Goal: Task Accomplishment & Management: Manage account settings

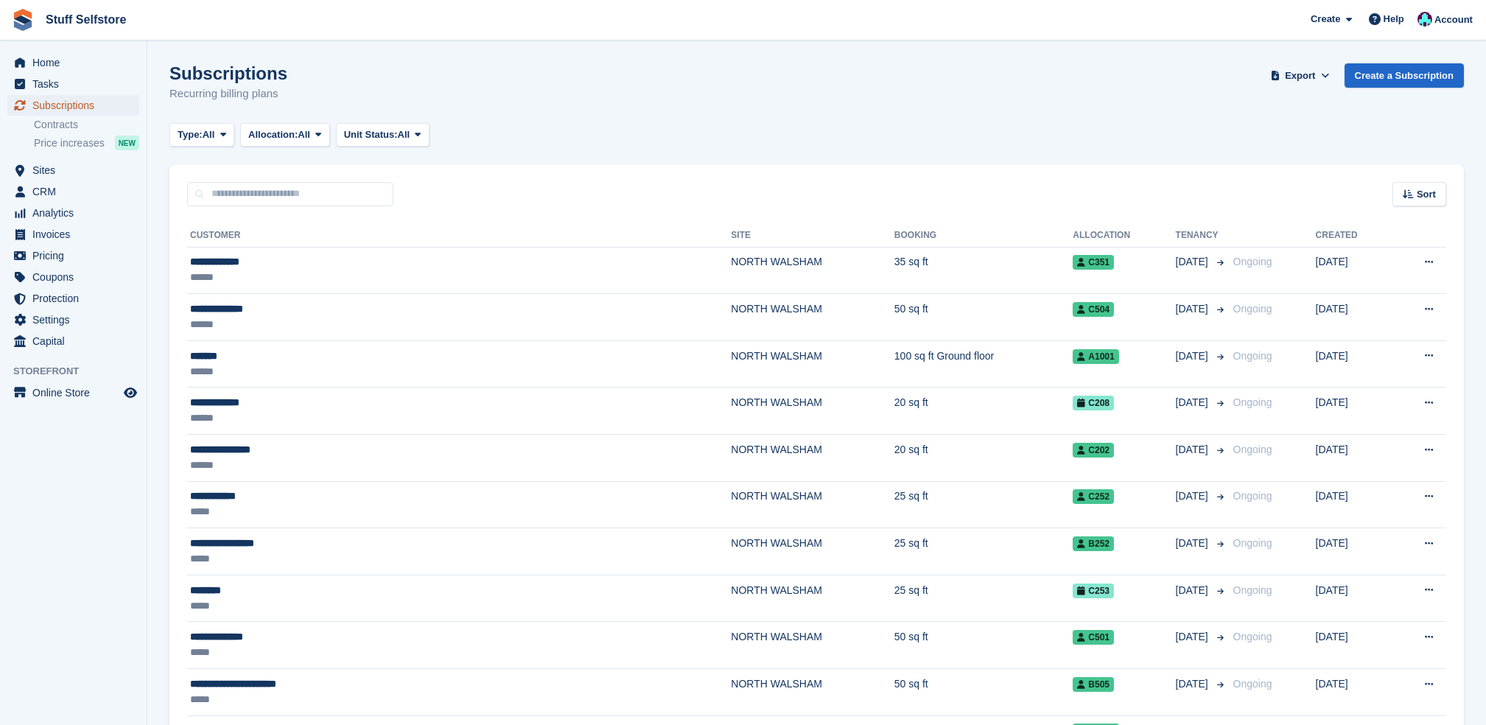
click at [115, 108] on span "Subscriptions" at bounding box center [76, 105] width 88 height 21
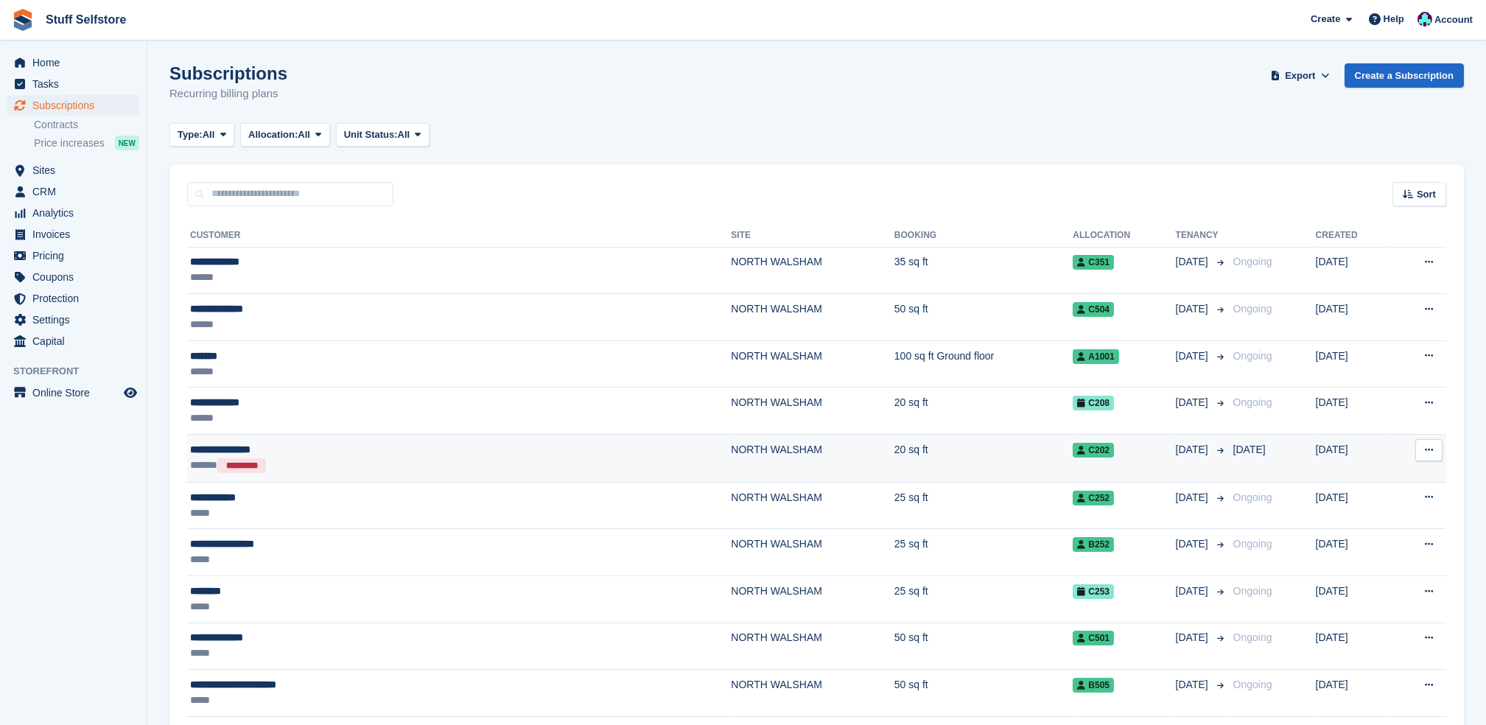
click at [346, 458] on div "****** *********" at bounding box center [340, 466] width 301 height 16
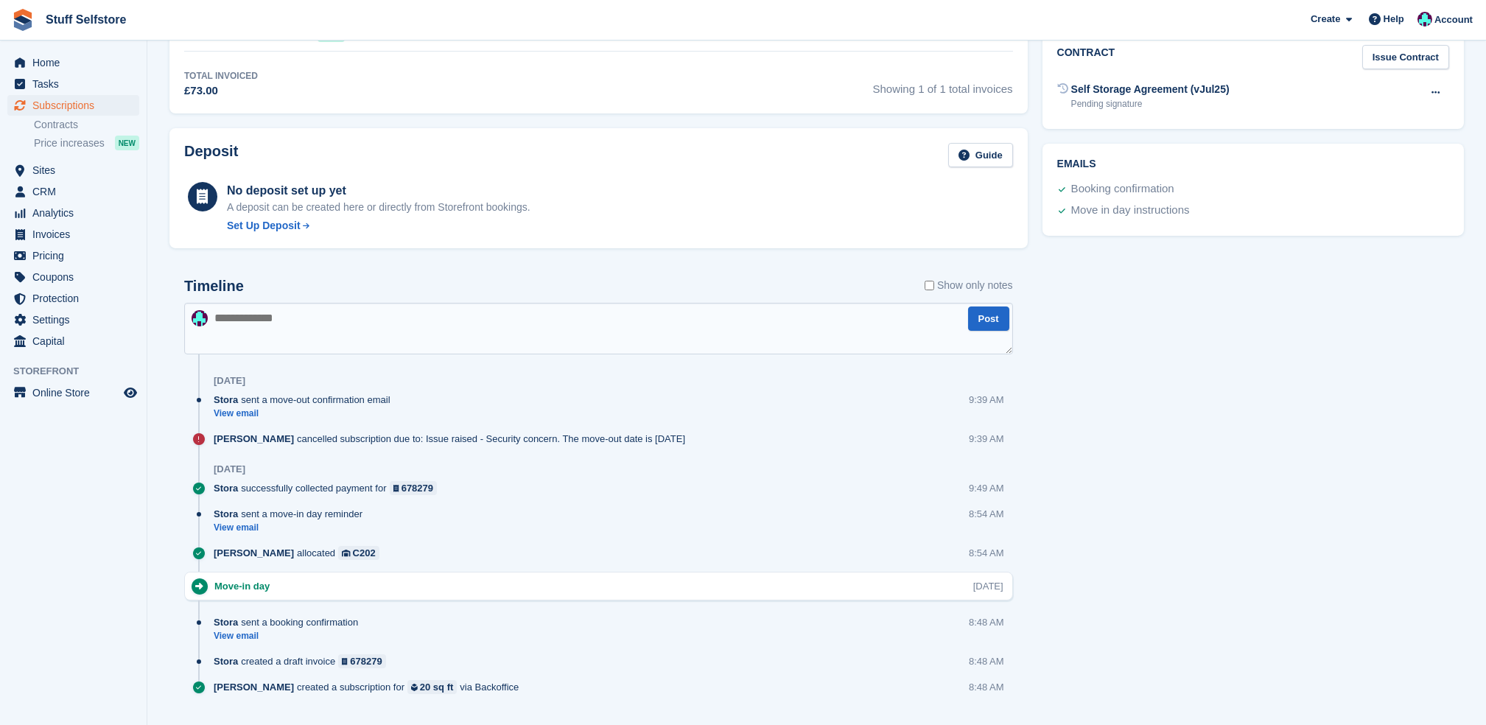
scroll to position [587, 0]
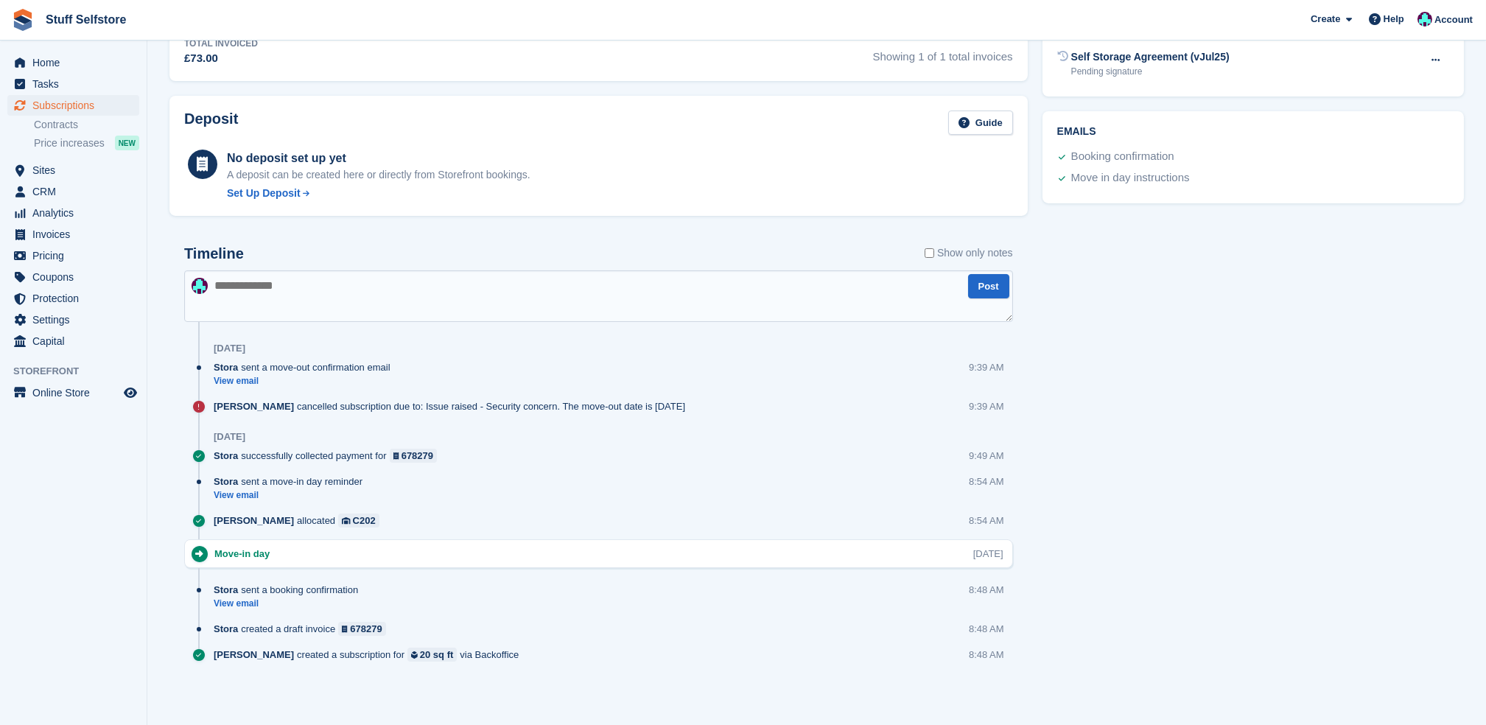
click at [202, 402] on icon at bounding box center [199, 407] width 12 height 12
click at [212, 404] on div "Simon Gardner cancelled subscription due to: Issue raised - Security concern. T…" at bounding box center [598, 412] width 829 height 26
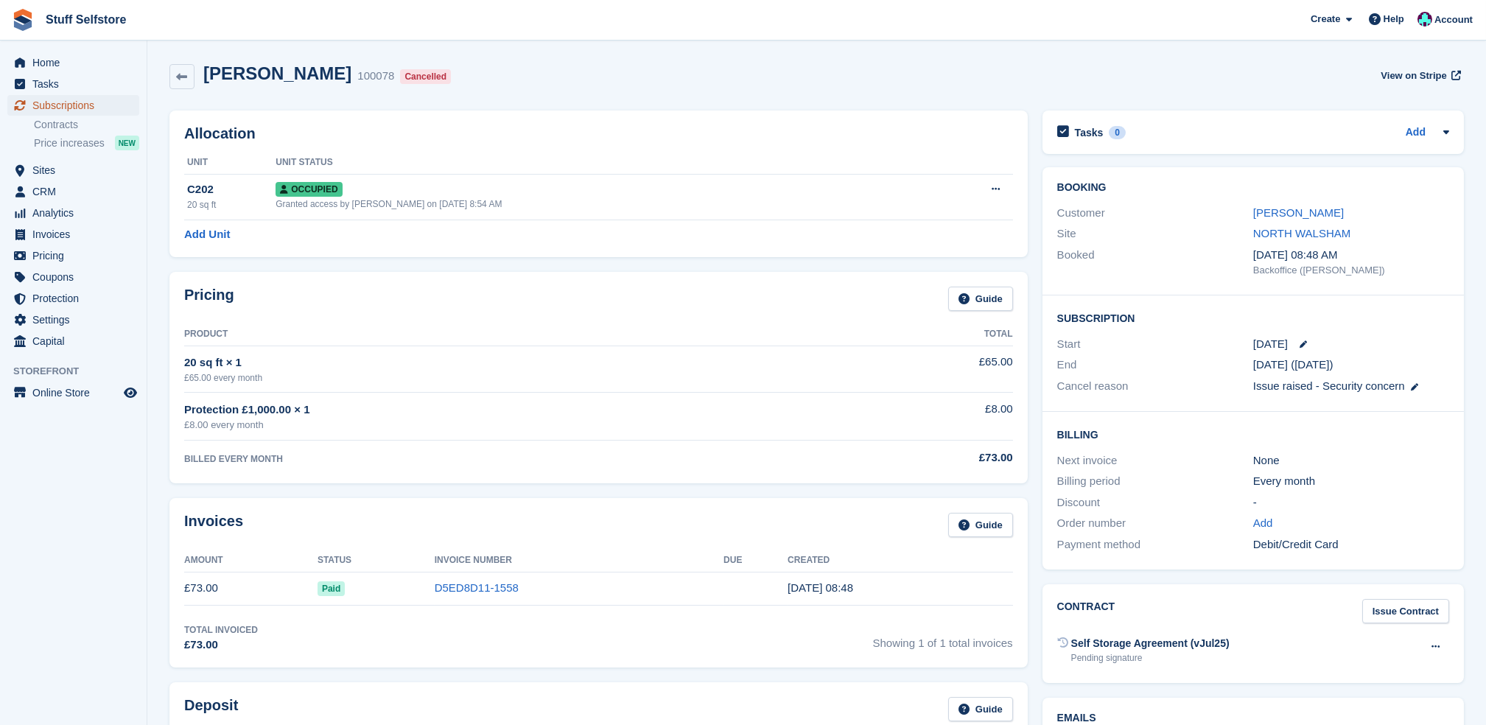
click at [88, 104] on span "Subscriptions" at bounding box center [76, 105] width 88 height 21
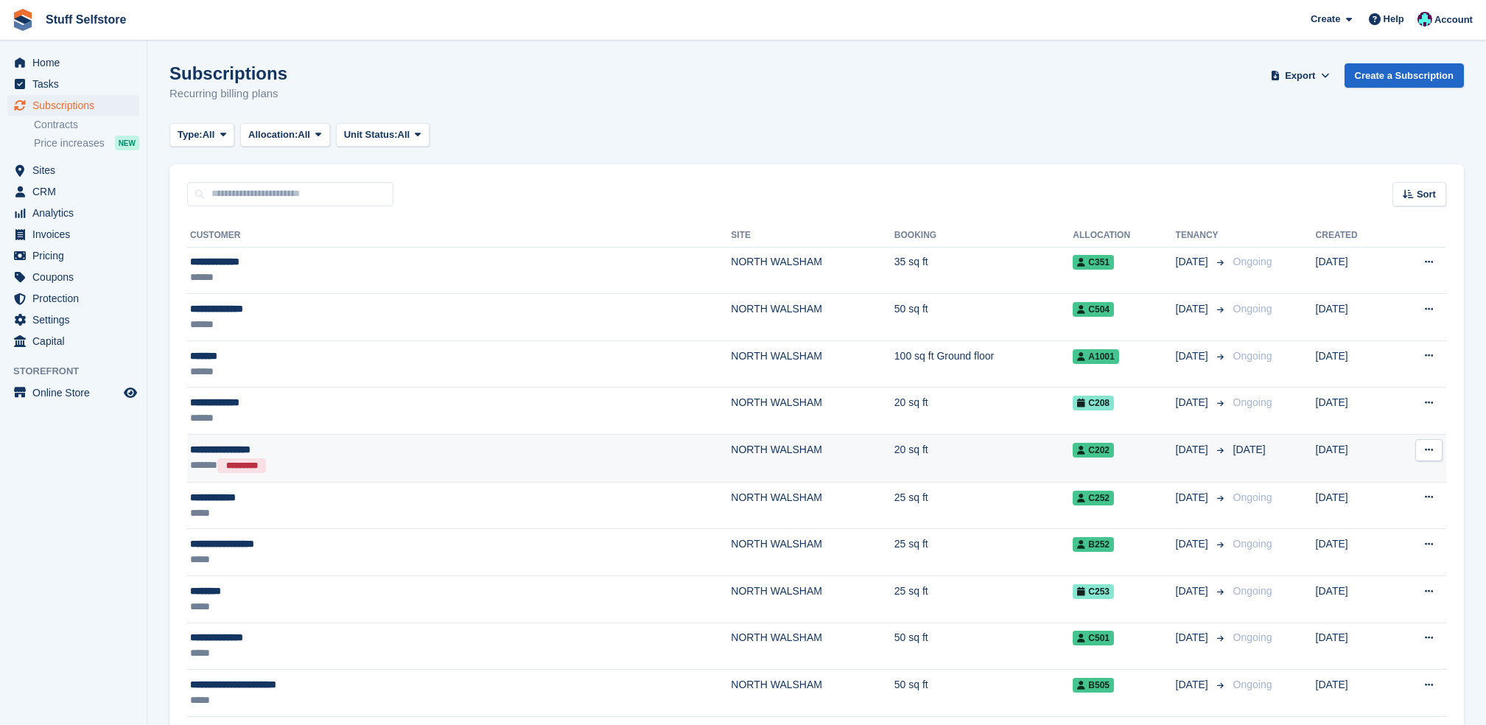
click at [405, 443] on div "**********" at bounding box center [340, 449] width 301 height 15
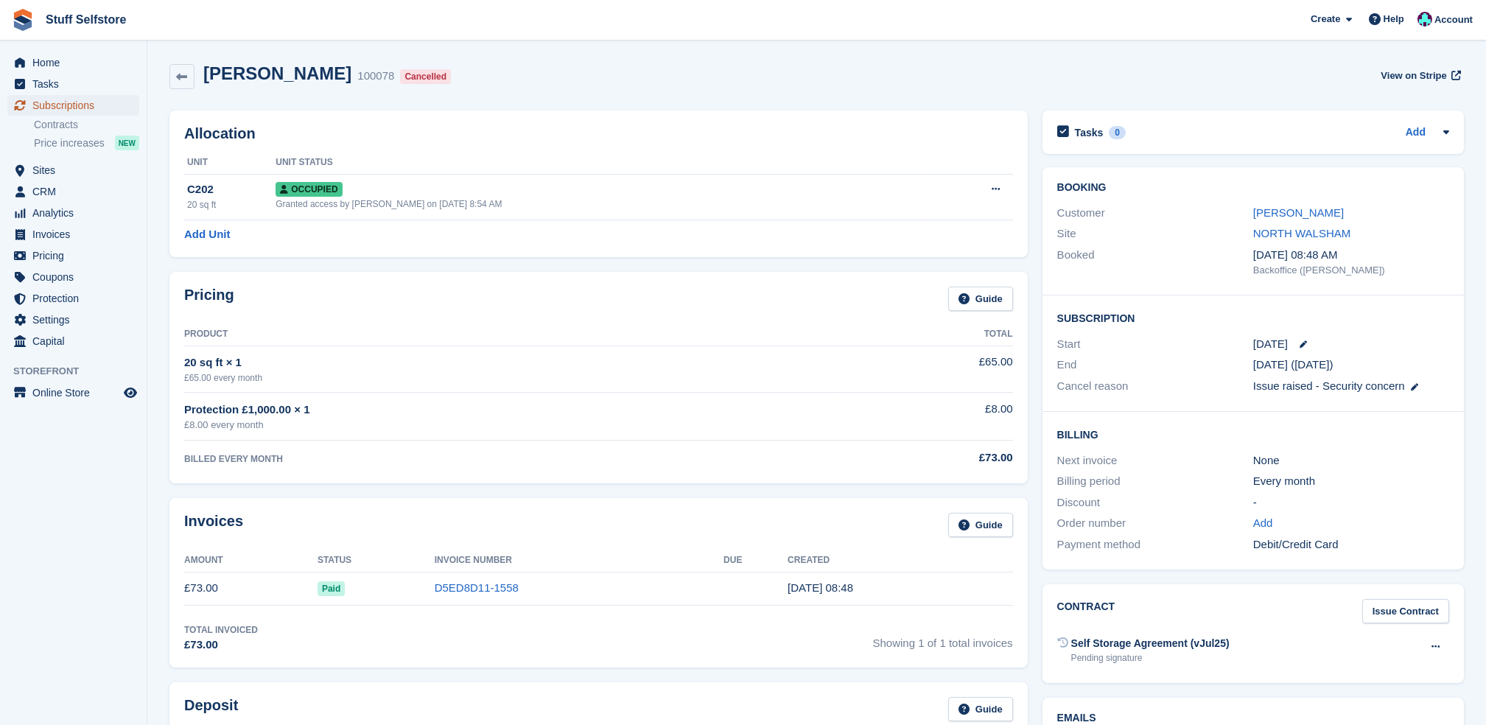
click at [123, 100] on link "Subscriptions" at bounding box center [73, 105] width 132 height 21
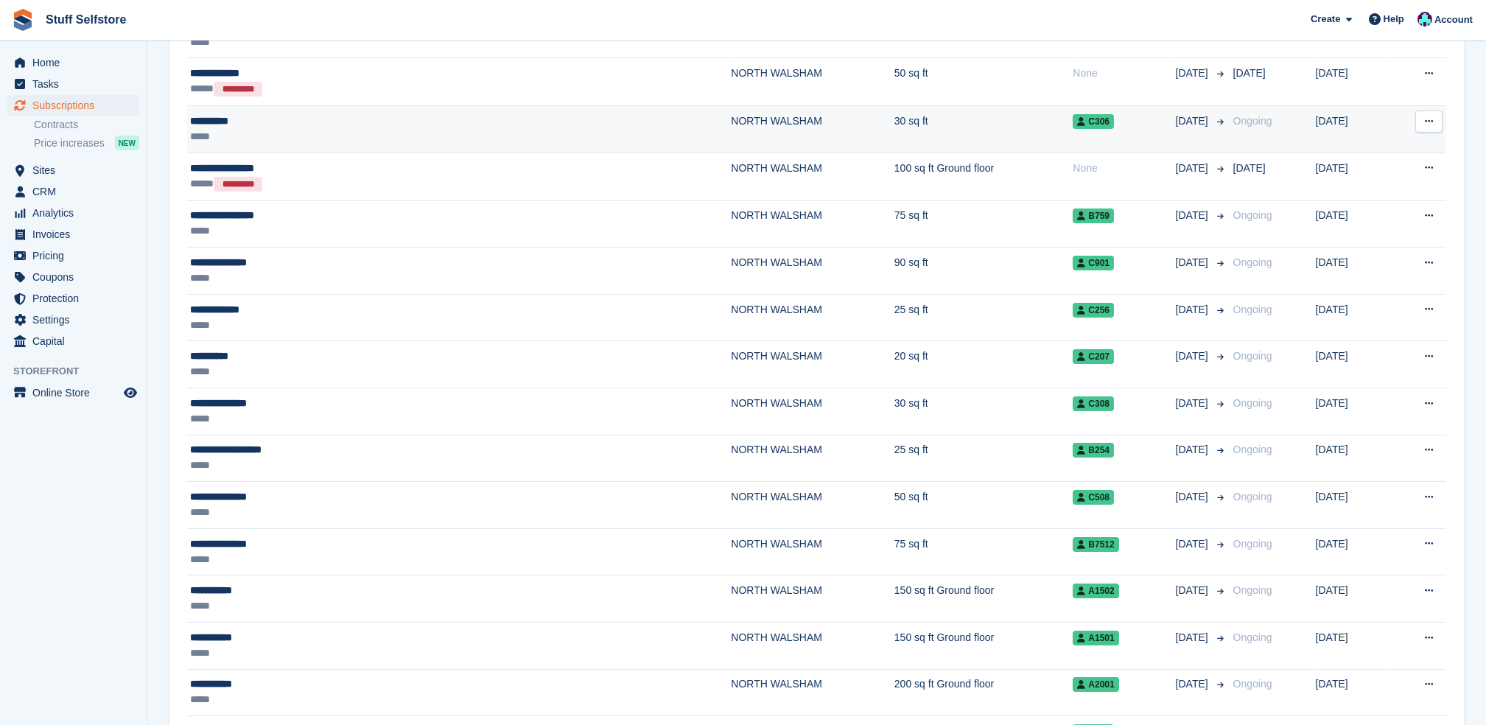
scroll to position [1669, 0]
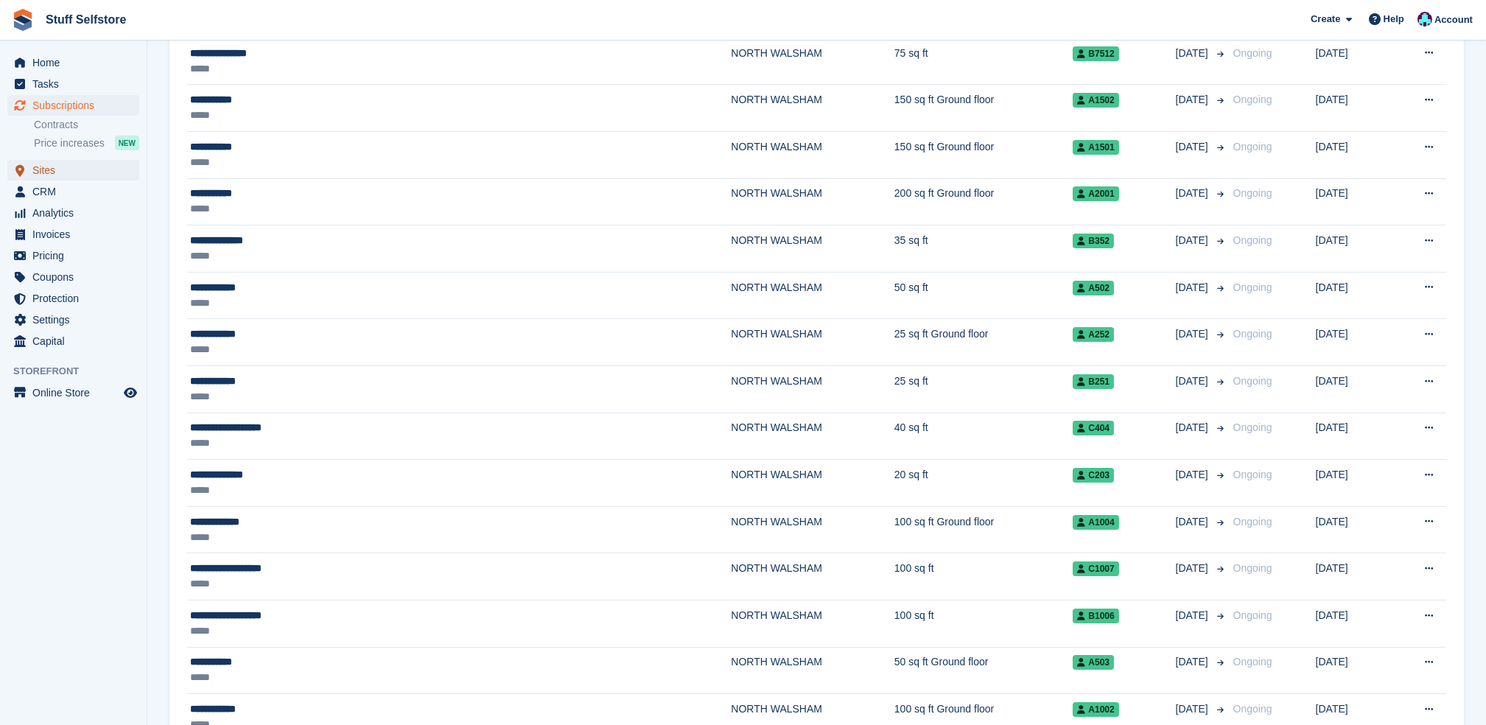
click at [71, 174] on span "Sites" at bounding box center [76, 170] width 88 height 21
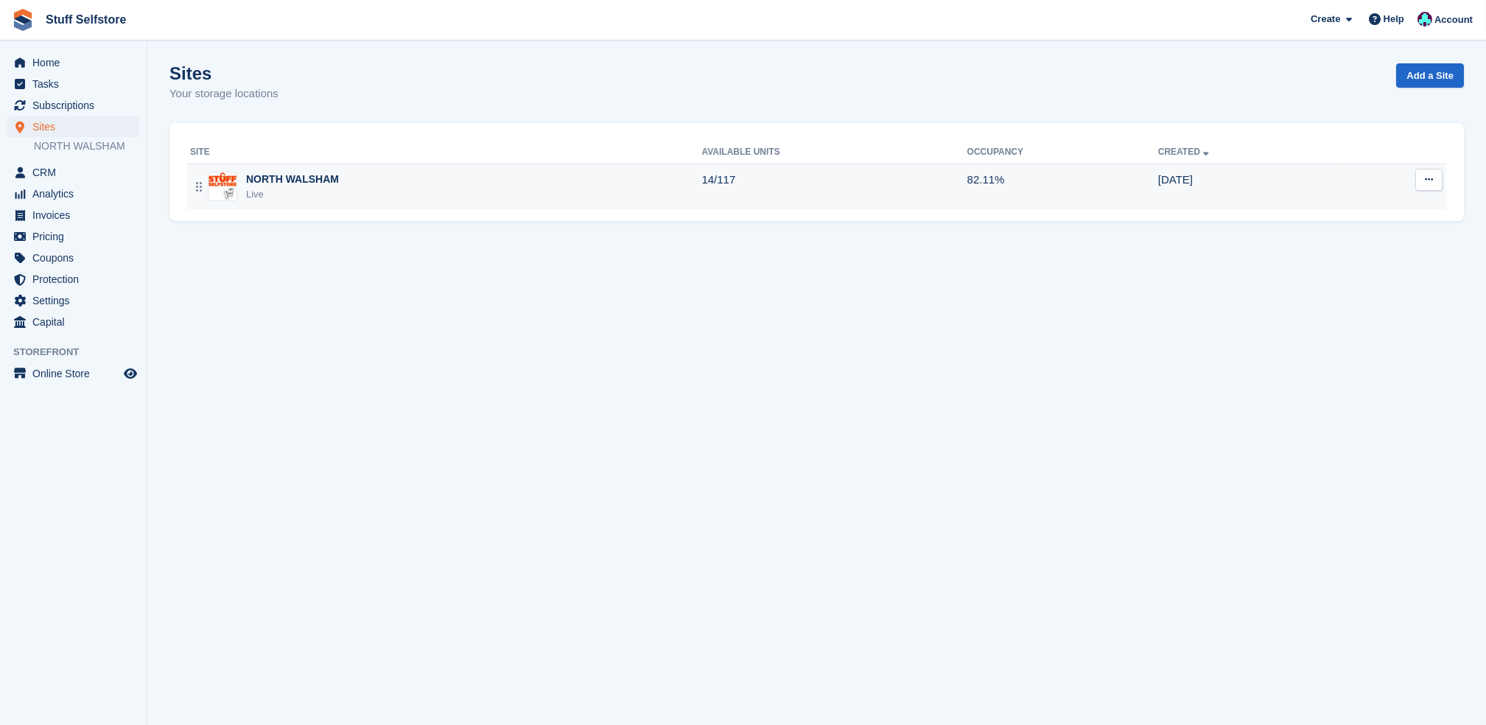
click at [766, 179] on td "14/117" at bounding box center [833, 187] width 265 height 46
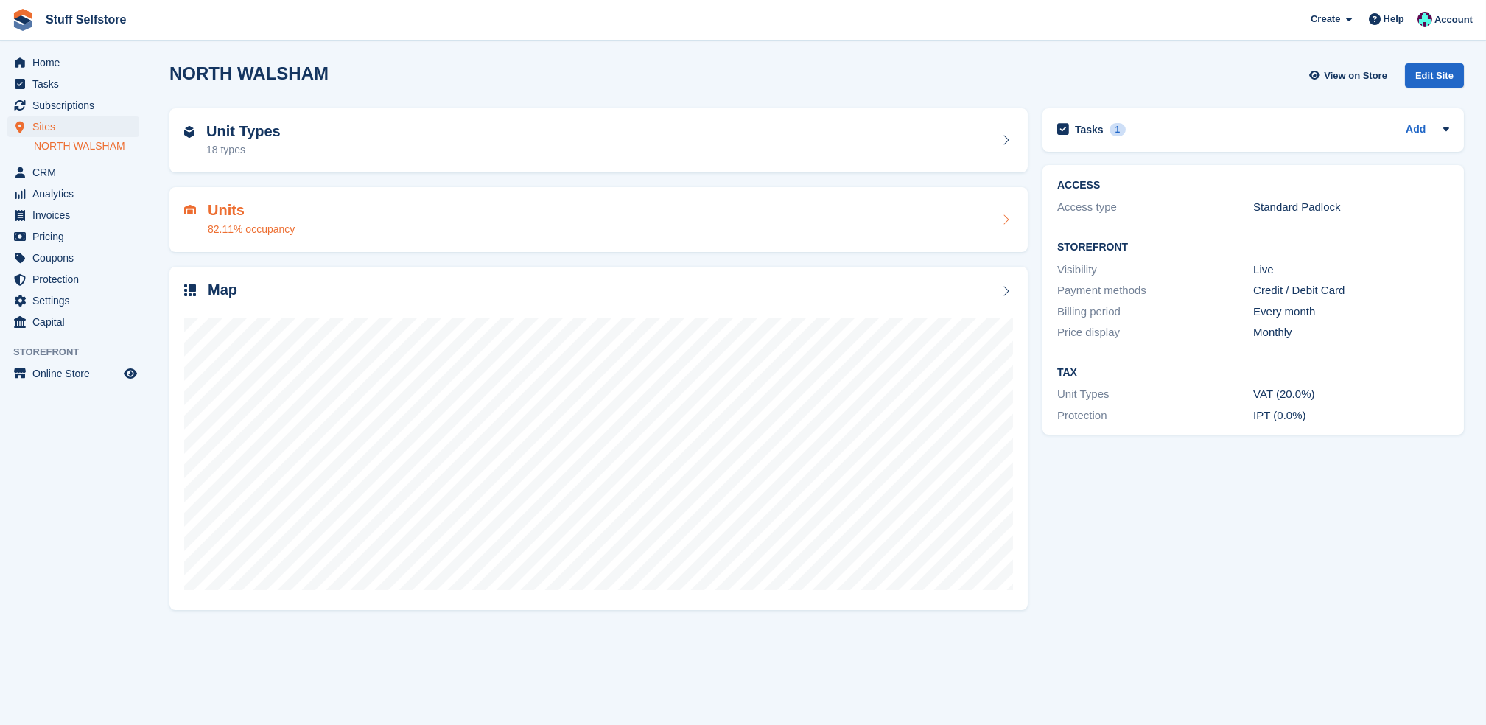
click at [468, 234] on div "Units 82.11% occupancy" at bounding box center [598, 219] width 829 height 35
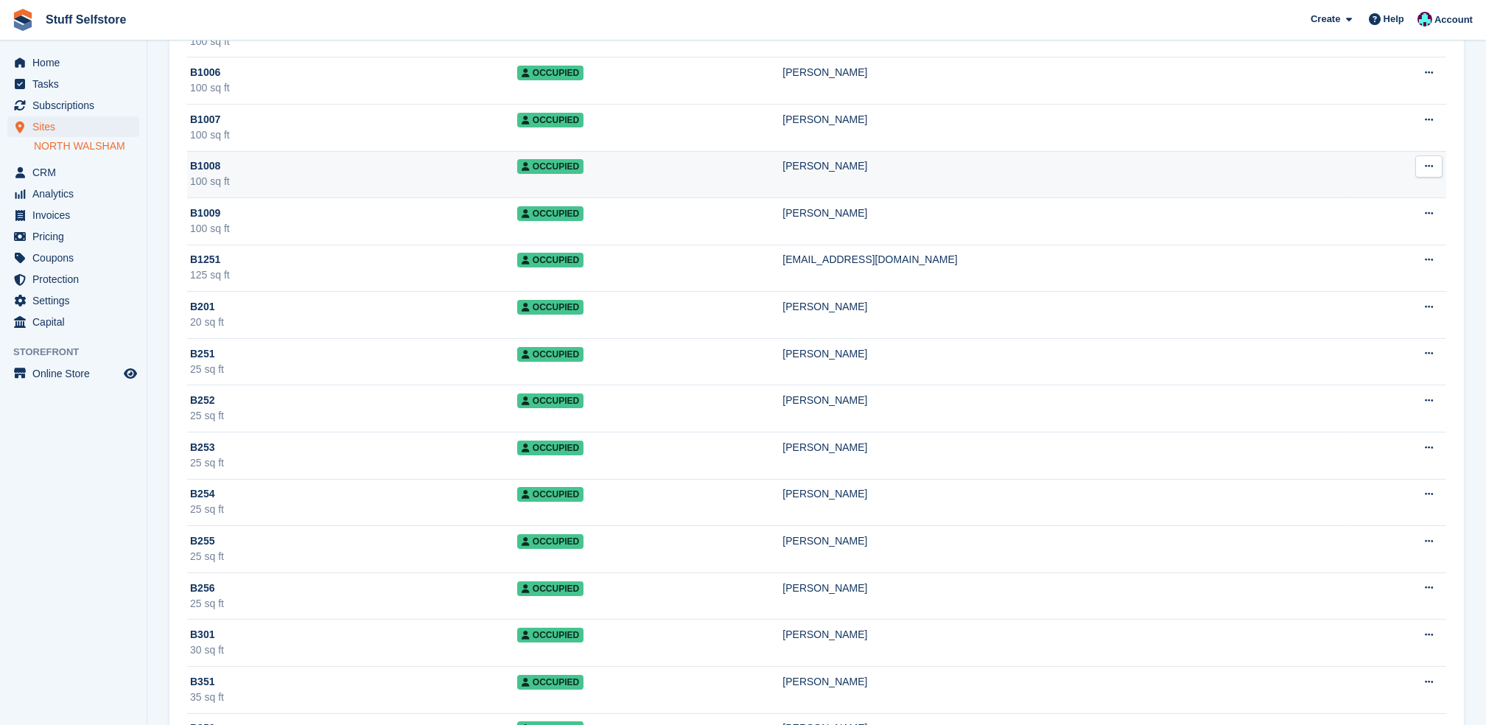
scroll to position [1473, 0]
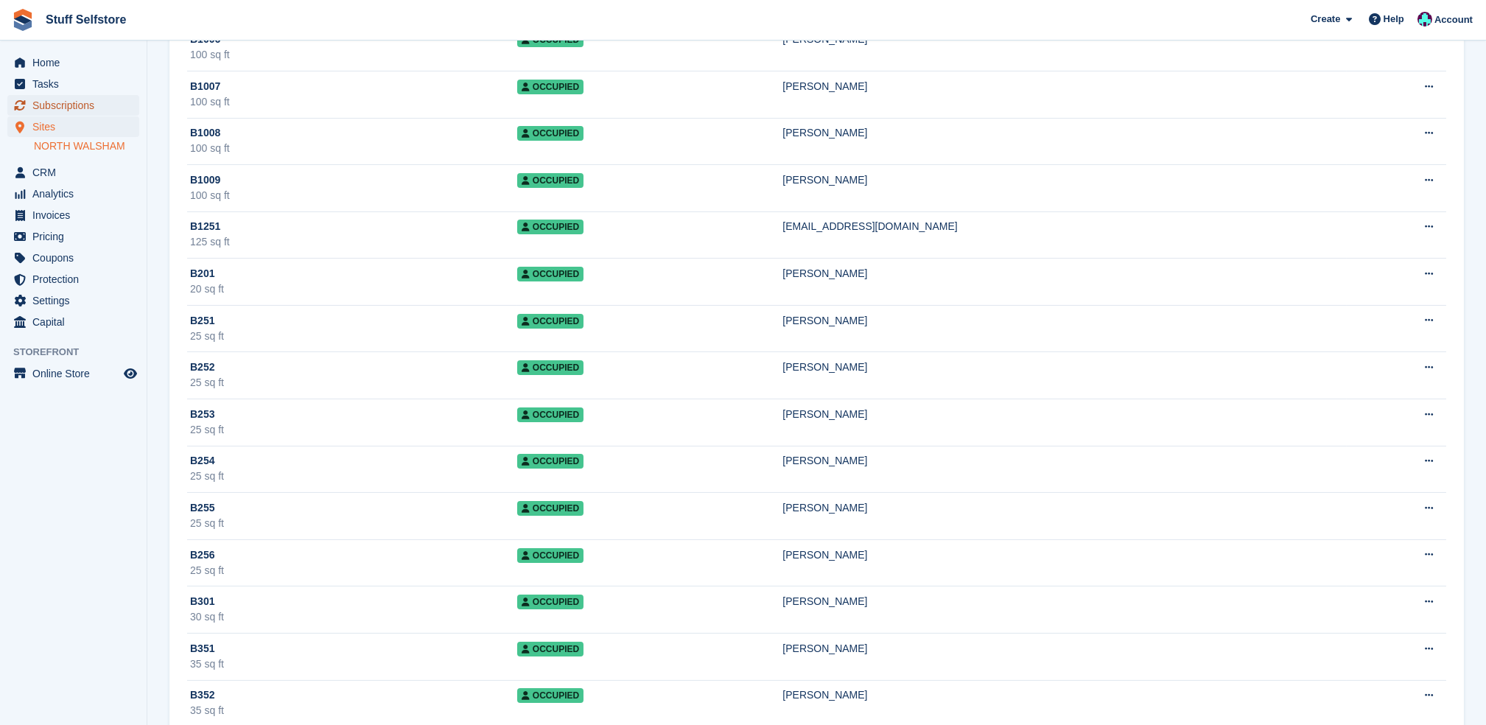
click at [65, 97] on span "Subscriptions" at bounding box center [76, 105] width 88 height 21
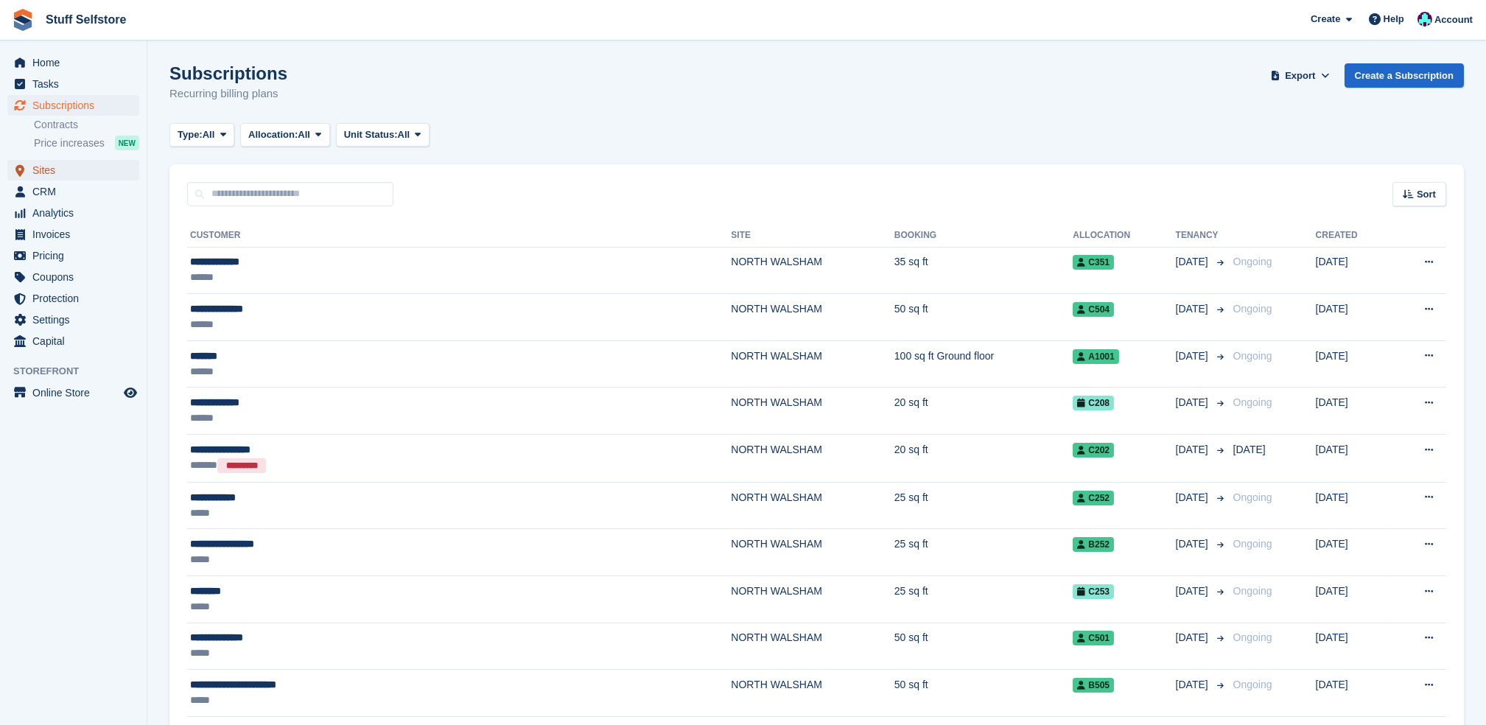
click at [81, 178] on span "Sites" at bounding box center [76, 170] width 88 height 21
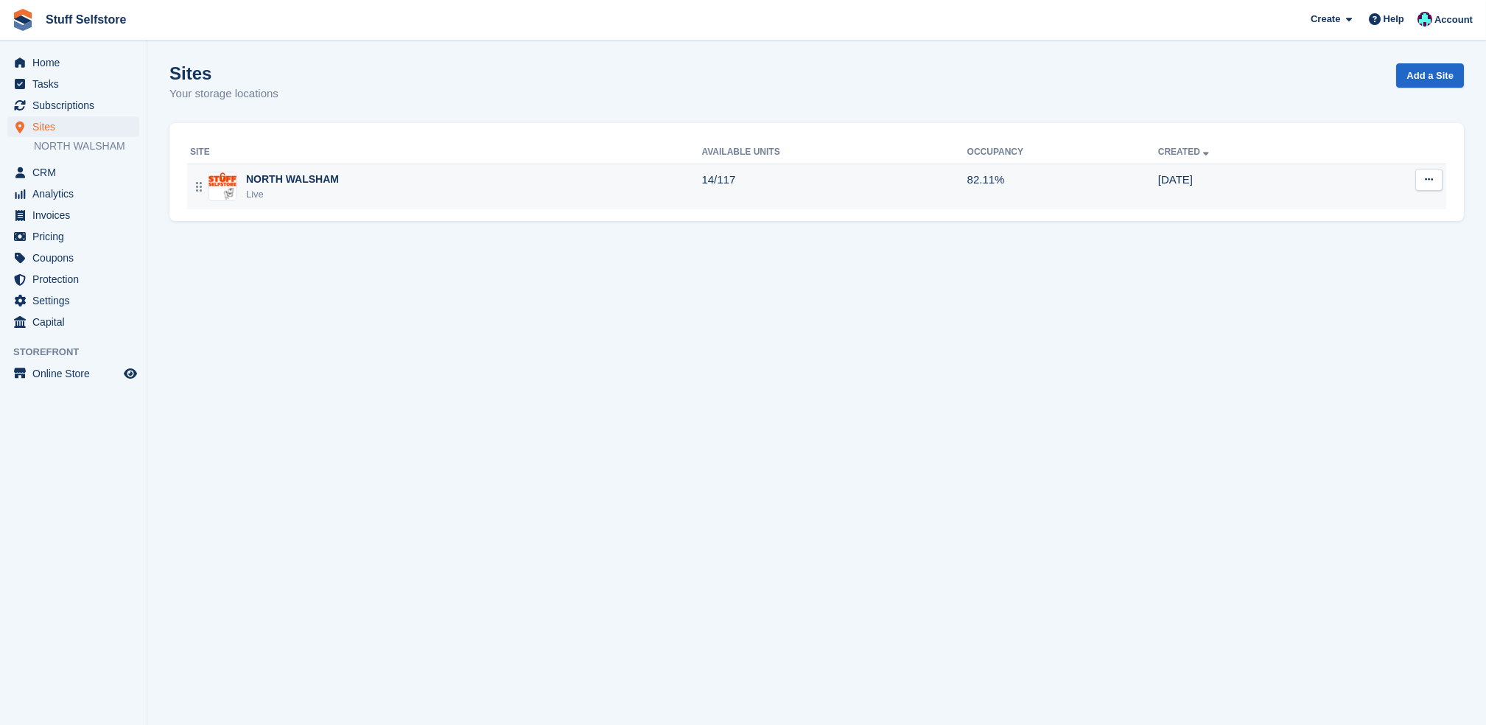
click at [581, 201] on div "NORTH WALSHAM Live" at bounding box center [445, 187] width 511 height 30
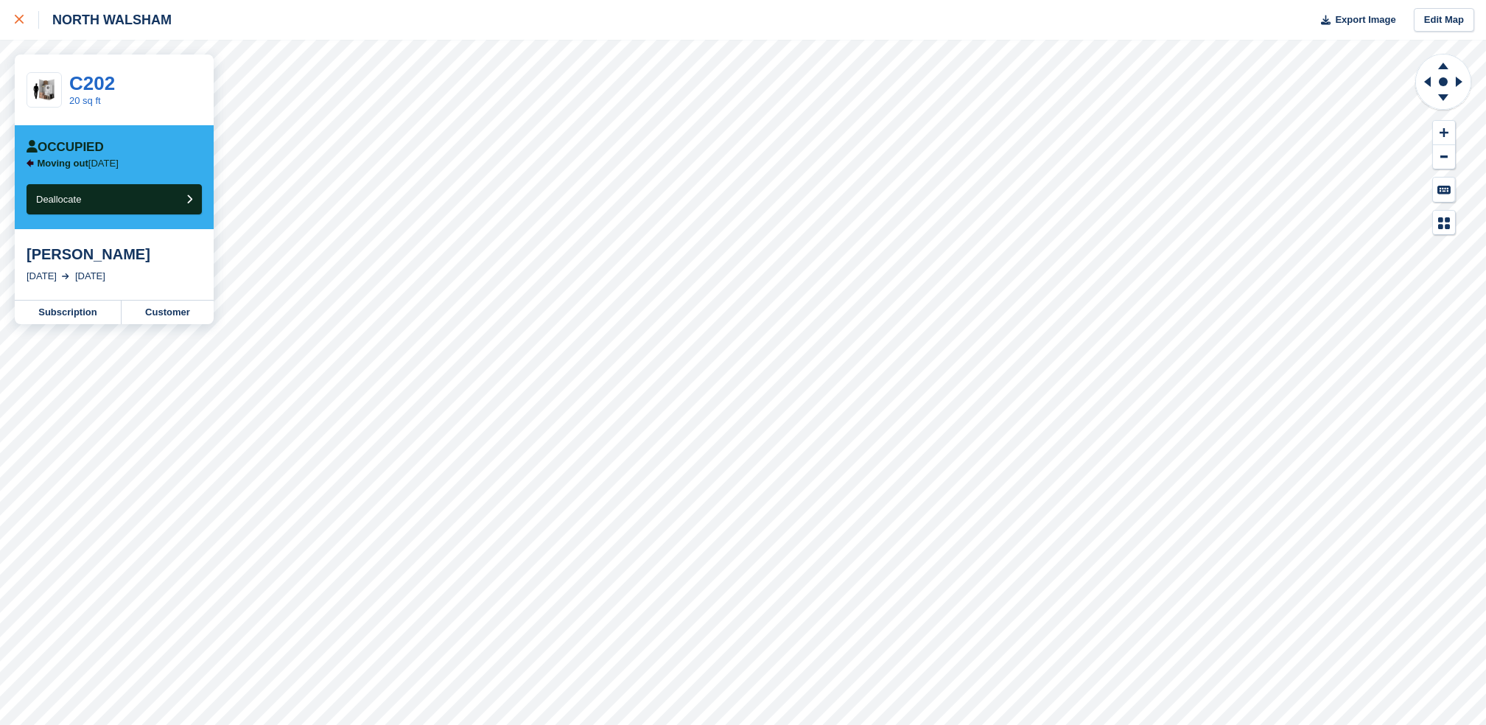
click at [9, 13] on link at bounding box center [19, 20] width 39 height 40
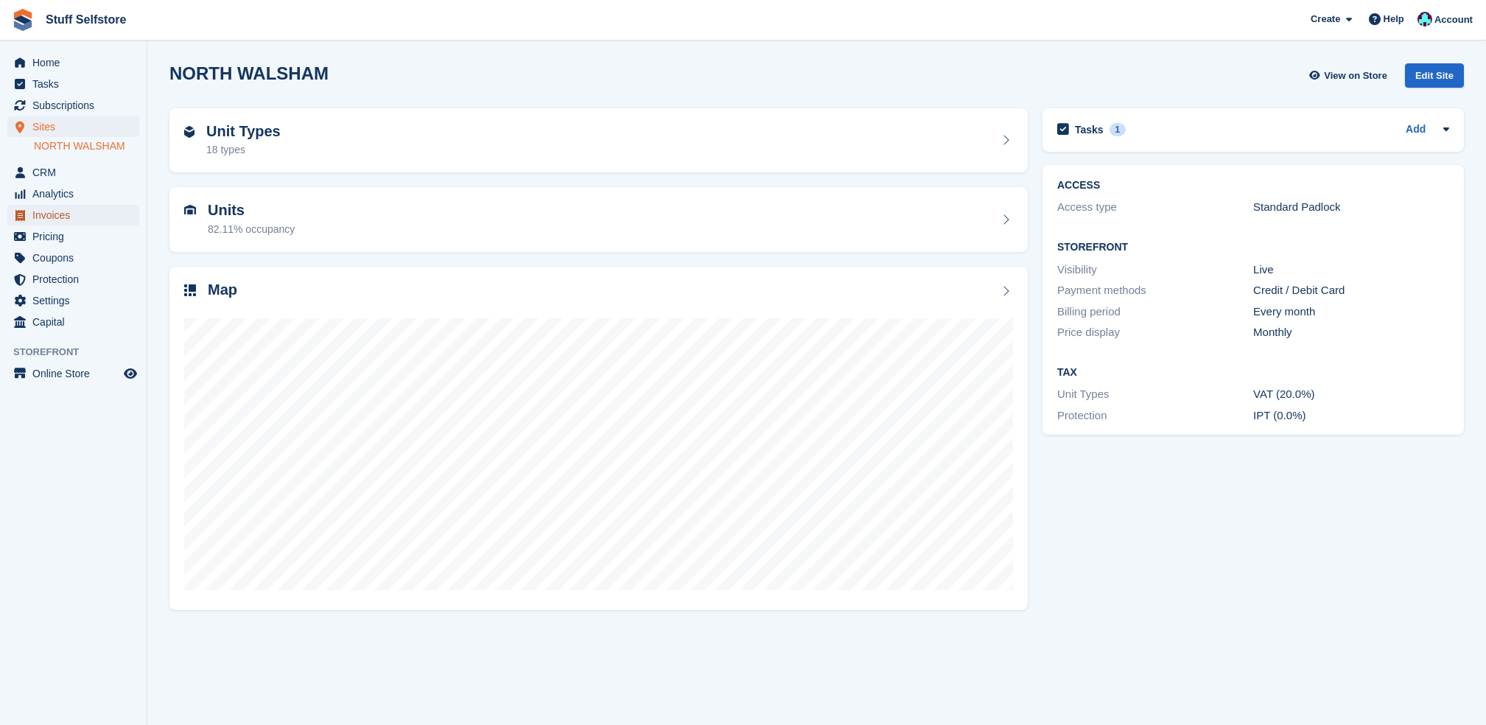
click at [80, 205] on span "Invoices" at bounding box center [76, 215] width 88 height 21
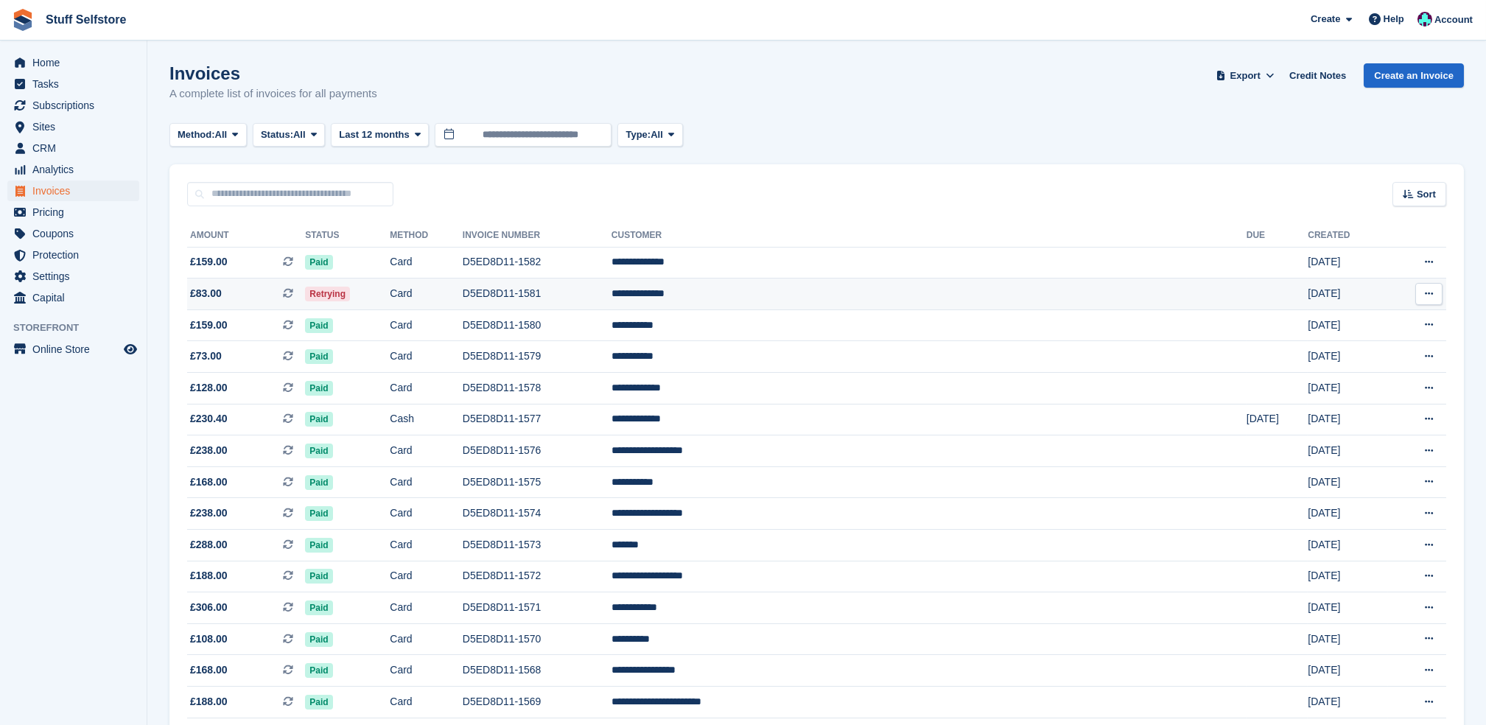
click at [873, 296] on td "**********" at bounding box center [928, 294] width 635 height 32
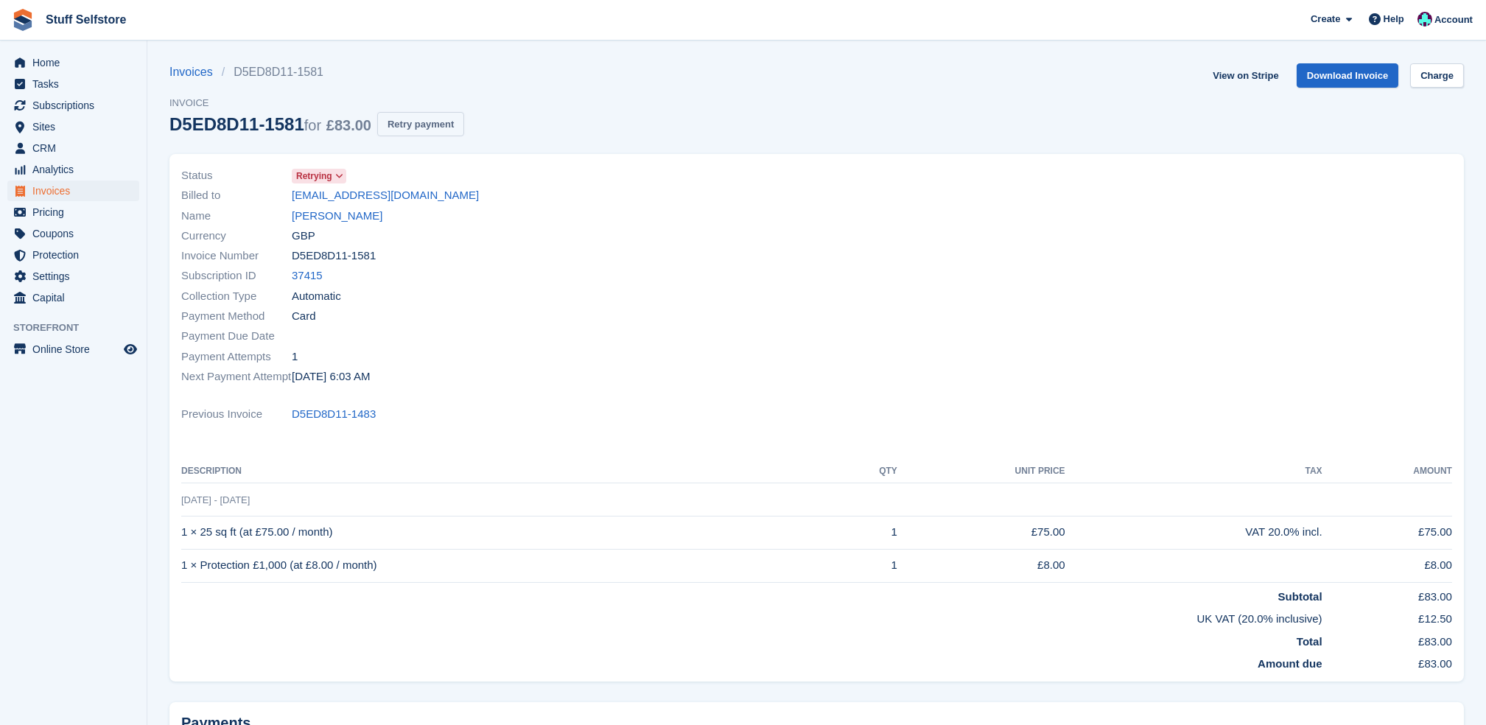
click at [432, 133] on button "Retry payment" at bounding box center [420, 124] width 87 height 24
